Goal: Navigation & Orientation: Find specific page/section

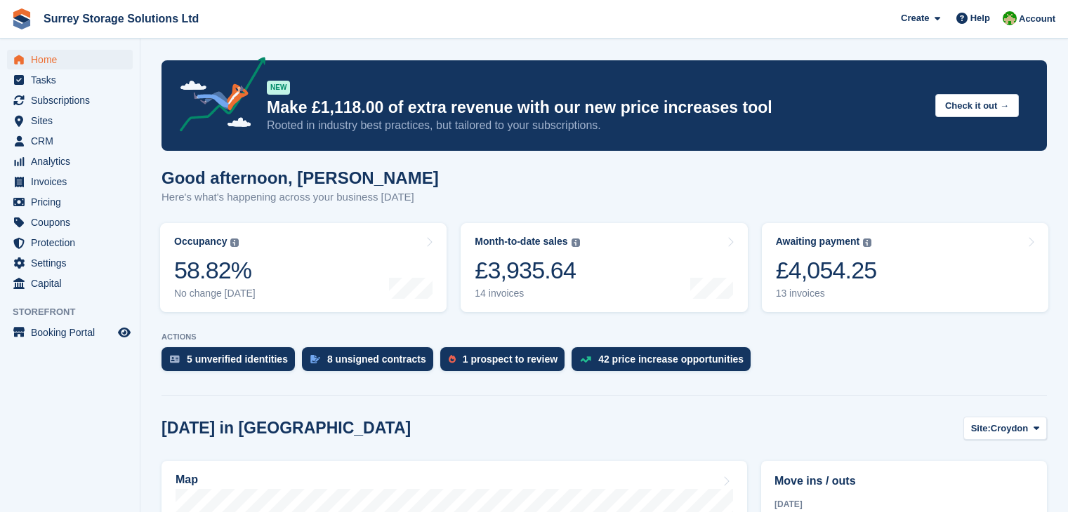
scroll to position [356, 0]
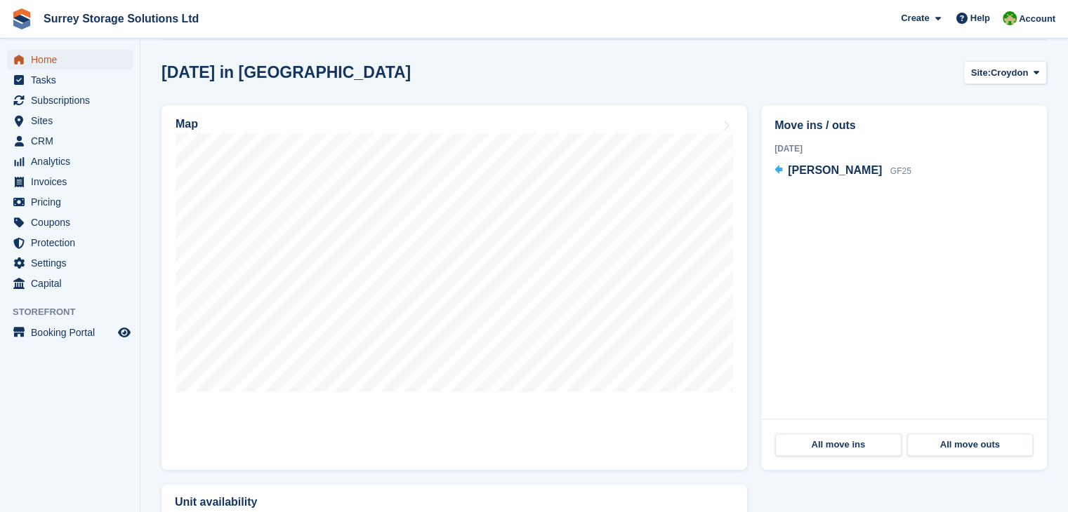
click at [67, 61] on span "Home" at bounding box center [73, 60] width 84 height 20
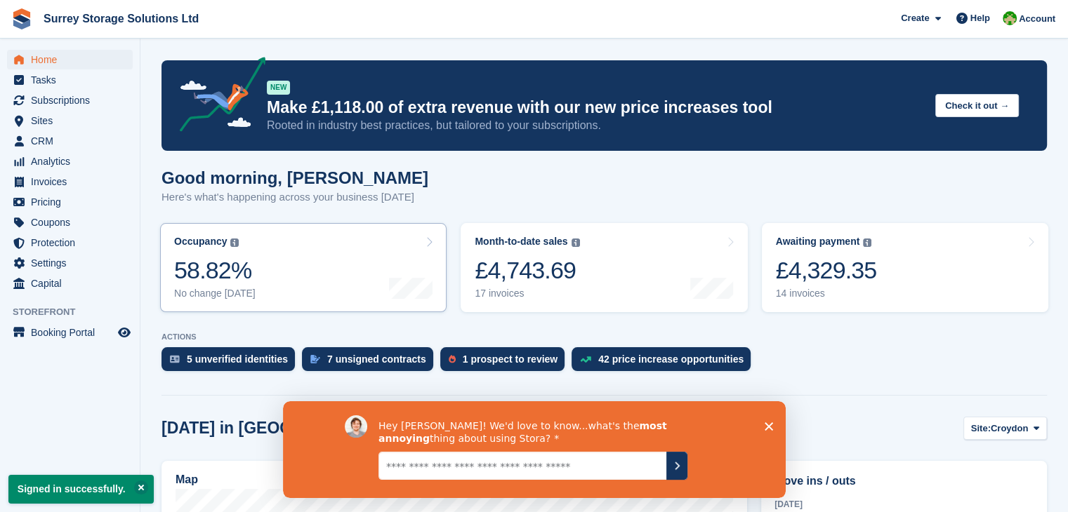
click at [291, 256] on link "Occupancy The percentage of all currently allocated units in terms of area. Inc…" at bounding box center [303, 267] width 286 height 89
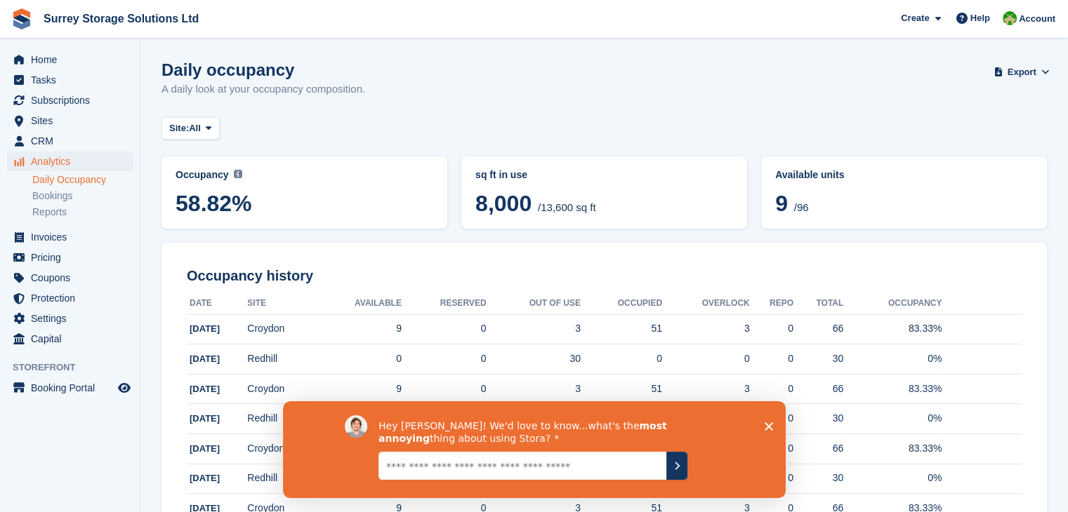
click at [765, 427] on icon "Close survey" at bounding box center [768, 426] width 8 height 8
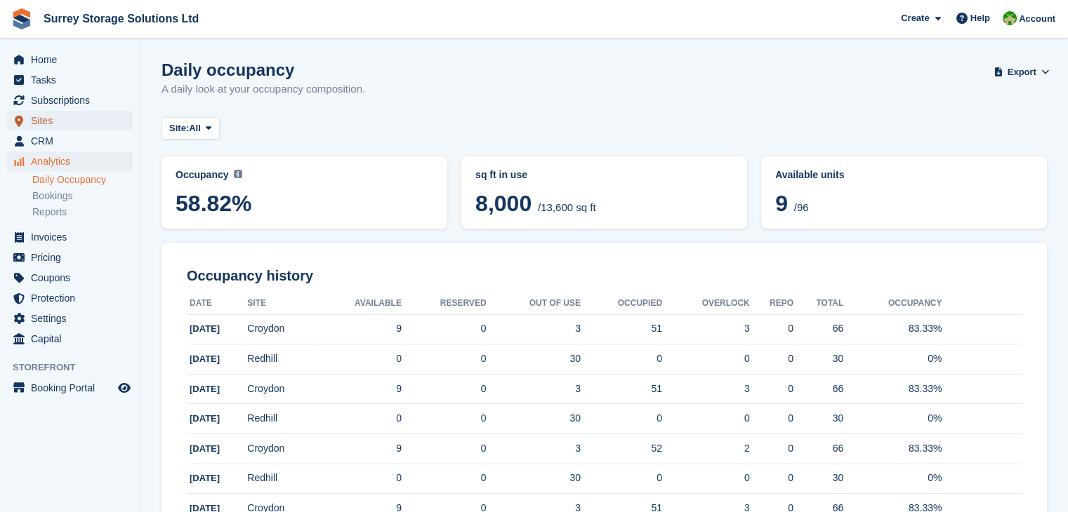
click at [62, 120] on span "Sites" at bounding box center [73, 121] width 84 height 20
